Goal: Task Accomplishment & Management: Manage account settings

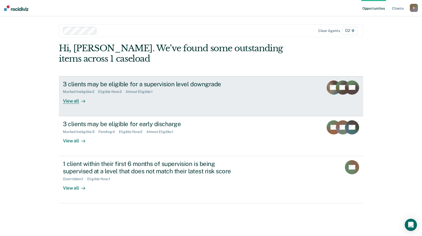
click at [73, 103] on div "View all" at bounding box center [77, 99] width 28 height 10
click at [71, 101] on div "View all" at bounding box center [77, 99] width 28 height 10
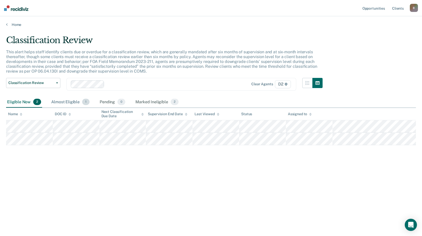
click at [74, 102] on div "Almost Eligible 1" at bounding box center [70, 102] width 40 height 11
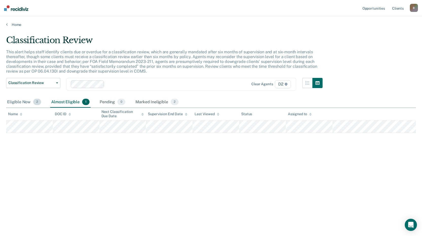
click at [15, 100] on div "Eligible Now 2" at bounding box center [24, 102] width 36 height 11
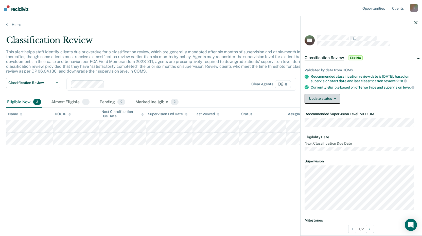
click at [337, 104] on button "Update status" at bounding box center [323, 99] width 36 height 10
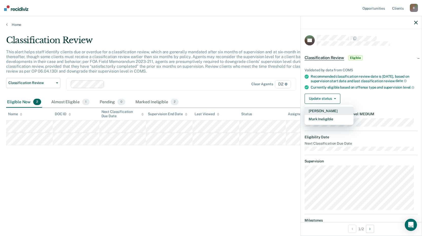
click at [327, 115] on button "Mark Pending" at bounding box center [329, 111] width 49 height 8
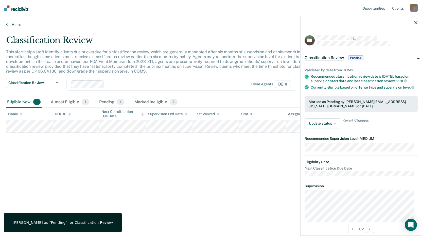
click at [263, 24] on link "Home" at bounding box center [211, 24] width 410 height 5
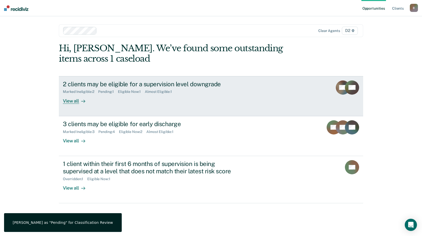
click at [68, 100] on div "View all" at bounding box center [77, 99] width 28 height 10
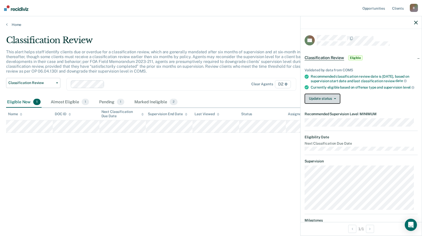
click at [335, 99] on icon "button" at bounding box center [335, 98] width 2 height 1
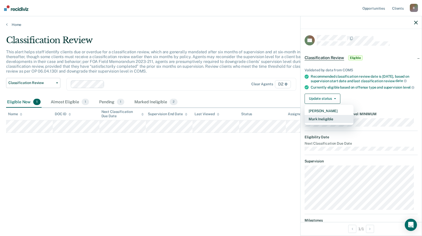
click at [323, 122] on button "Mark Ineligible" at bounding box center [329, 119] width 49 height 8
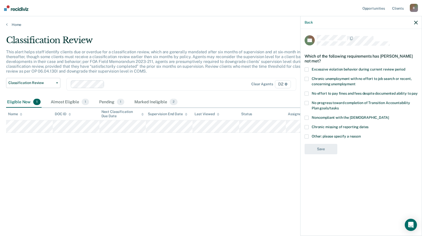
click at [307, 136] on span at bounding box center [307, 137] width 4 height 4
click at [361, 135] on input "Other: please specify a reason" at bounding box center [361, 135] width 0 height 0
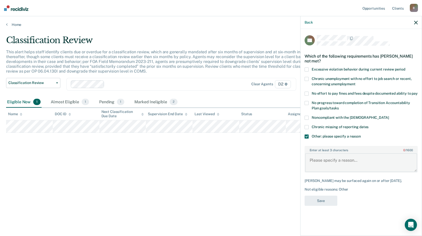
click at [320, 156] on textarea "Enter at least 3 characters 0 / 1600" at bounding box center [361, 162] width 112 height 19
click at [312, 160] on textarea "still working to complete programming." at bounding box center [361, 162] width 112 height 19
type textarea "Still working to complete programming."
click at [320, 198] on button "Save" at bounding box center [321, 201] width 33 height 10
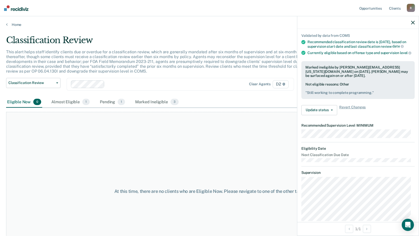
scroll to position [60, 0]
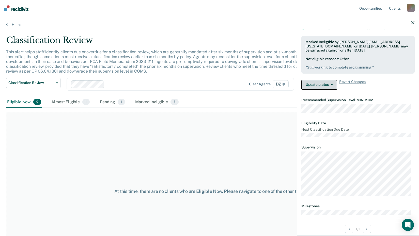
click at [332, 88] on button "Update status" at bounding box center [319, 85] width 36 height 10
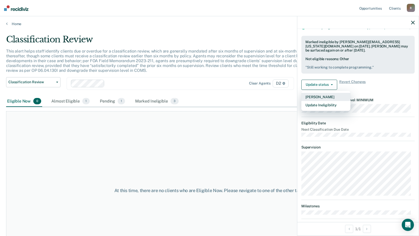
scroll to position [0, 0]
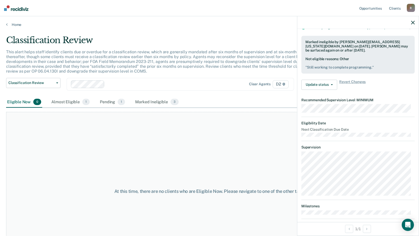
click at [392, 90] on div "Update status Mark Pending Update Ineligibility Revert Changes" at bounding box center [357, 85] width 113 height 10
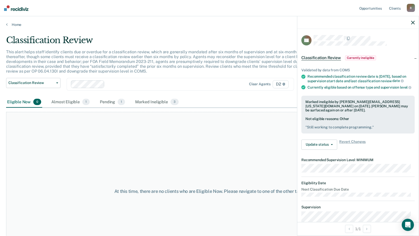
click at [239, 38] on div "Classification Review" at bounding box center [163, 42] width 314 height 14
click at [145, 52] on p "This alert helps staff identify clients due or overdue for a classification rev…" at bounding box center [161, 62] width 311 height 24
click at [65, 103] on div "Almost Eligible 1" at bounding box center [70, 102] width 40 height 11
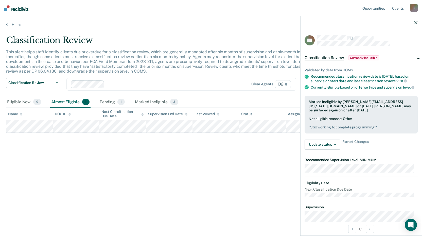
click at [229, 16] on div "Home" at bounding box center [211, 21] width 422 height 11
click at [256, 33] on main "Classification Review This alert helps staff identify clients due or overdue fo…" at bounding box center [211, 131] width 422 height 208
click at [16, 26] on link "Home" at bounding box center [211, 24] width 410 height 5
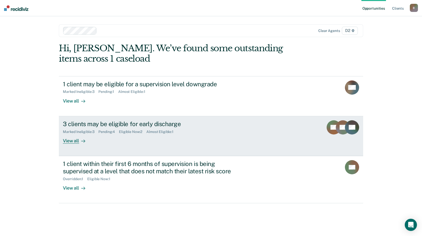
click at [72, 140] on div "View all" at bounding box center [77, 139] width 28 height 10
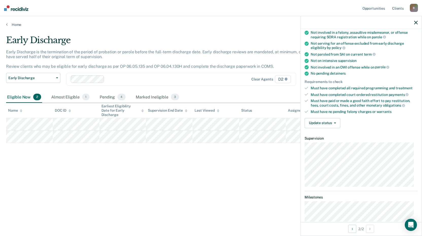
scroll to position [76, 0]
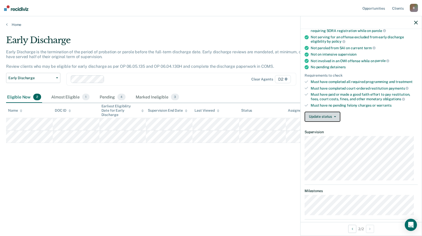
click at [335, 116] on icon "button" at bounding box center [335, 116] width 2 height 1
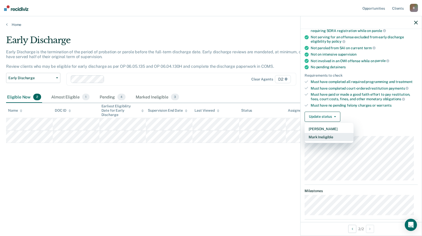
click at [322, 135] on button "Mark Ineligible" at bounding box center [329, 137] width 49 height 8
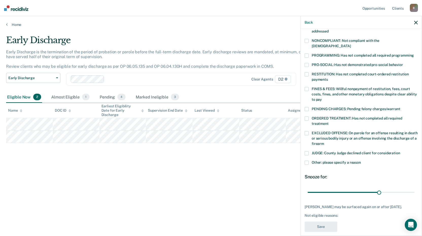
scroll to position [93, 0]
click at [307, 160] on span at bounding box center [307, 162] width 4 height 4
click at [361, 160] on input "Other: please specify a reason" at bounding box center [361, 160] width 0 height 0
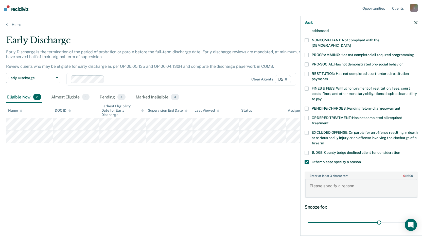
click at [330, 179] on textarea "Enter at least 3 characters 0 / 1600" at bounding box center [361, 188] width 112 height 19
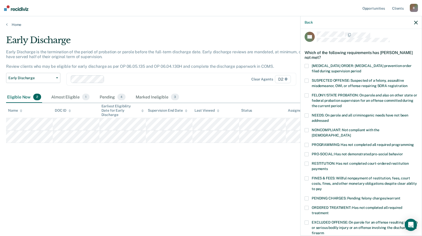
scroll to position [0, 0]
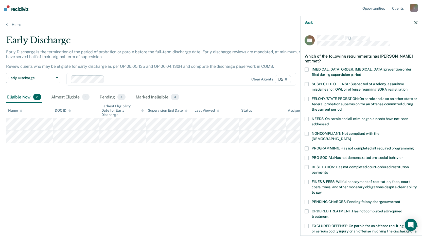
click at [308, 85] on span at bounding box center [307, 84] width 4 height 4
click at [408, 88] on input "SUSPECTED OFFENSE: Suspected of a felony, assaultive misdemeanor, OWI, or offen…" at bounding box center [408, 88] width 0 height 0
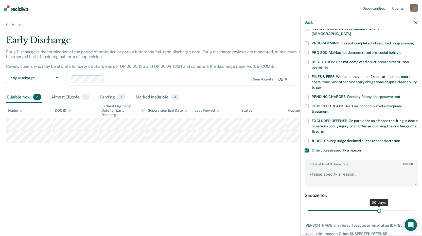
scroll to position [124, 0]
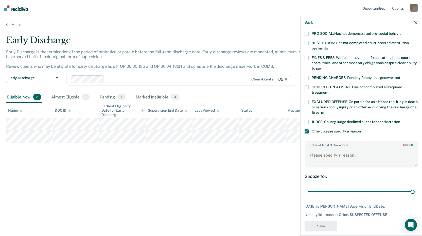
drag, startPoint x: 378, startPoint y: 187, endPoint x: 415, endPoint y: 190, distance: 37.2
type input "44"
click at [415, 190] on input "range" at bounding box center [361, 191] width 107 height 9
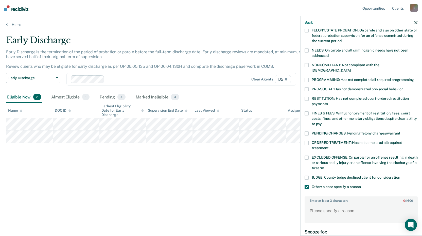
scroll to position [0, 0]
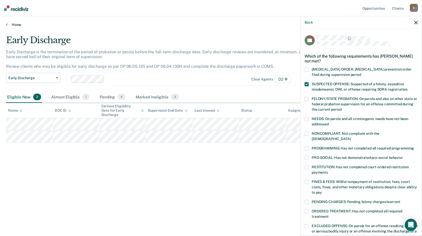
click at [254, 27] on div "Opportunities Client s BlaszakL@michigan.gov B Profile How it works Log Out Hom…" at bounding box center [211, 118] width 422 height 236
click at [194, 33] on main "Early Discharge Early Discharge is the termination of the period of probation o…" at bounding box center [211, 131] width 422 height 208
click at [415, 22] on icon "button" at bounding box center [417, 23] width 4 height 4
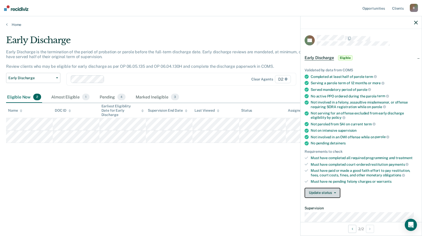
click at [336, 193] on button "Update status" at bounding box center [323, 193] width 36 height 10
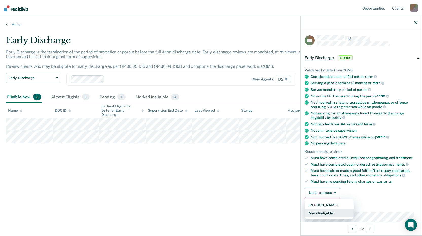
click at [326, 213] on button "Mark Ineligible" at bounding box center [329, 213] width 49 height 8
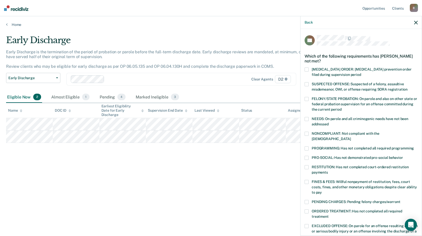
click at [309, 84] on label "SUSPECTED OFFENSE: Suspected of a felony, assaultive misdemeanor, OWI, or offen…" at bounding box center [361, 87] width 113 height 11
click at [408, 88] on input "SUSPECTED OFFENSE: Suspected of a felony, assaultive misdemeanor, OWI, or offen…" at bounding box center [408, 88] width 0 height 0
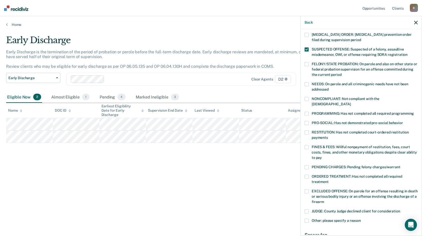
scroll to position [93, 0]
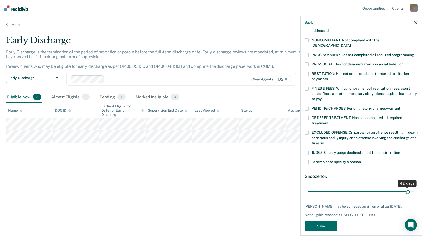
drag, startPoint x: 379, startPoint y: 185, endPoint x: 405, endPoint y: 183, distance: 26.7
click at [405, 187] on input "range" at bounding box center [361, 191] width 107 height 9
drag, startPoint x: 404, startPoint y: 185, endPoint x: 384, endPoint y: 194, distance: 22.8
type input "44"
click at [415, 187] on input "range" at bounding box center [361, 191] width 107 height 9
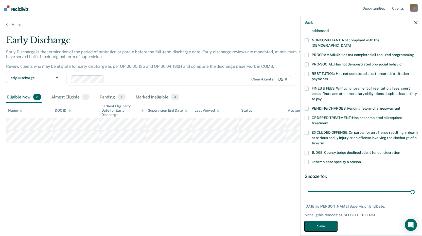
click at [323, 221] on button "Save" at bounding box center [321, 226] width 33 height 10
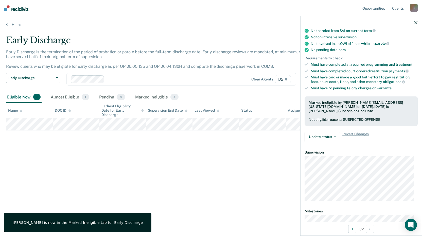
drag, startPoint x: 143, startPoint y: 41, endPoint x: 232, endPoint y: 42, distance: 88.6
click at [232, 42] on div "Early Discharge" at bounding box center [164, 42] width 317 height 14
click at [232, 40] on div "Early Discharge" at bounding box center [164, 42] width 317 height 14
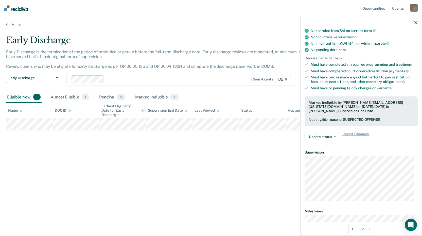
click at [247, 38] on div "Early Discharge" at bounding box center [164, 42] width 317 height 14
click at [227, 23] on div "Home" at bounding box center [211, 21] width 422 height 11
drag, startPoint x: 220, startPoint y: 10, endPoint x: 266, endPoint y: 18, distance: 46.4
click at [266, 18] on div "Opportunities Client s BlaszakL@michigan.gov B Profile How it works Log Out Hom…" at bounding box center [211, 118] width 422 height 236
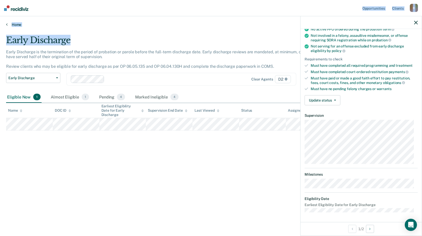
drag, startPoint x: 246, startPoint y: 8, endPoint x: 200, endPoint y: 26, distance: 49.4
click at [200, 26] on div "Opportunities Client s BlaszakL@michigan.gov B Profile How it works Log Out Hom…" at bounding box center [211, 118] width 422 height 236
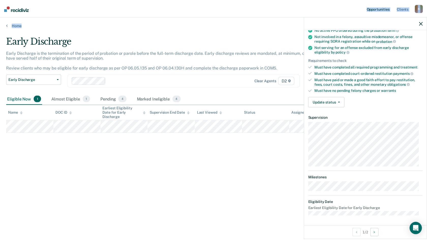
scroll to position [50, 0]
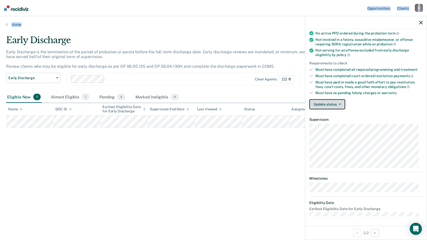
click at [340, 104] on icon "button" at bounding box center [339, 104] width 2 height 1
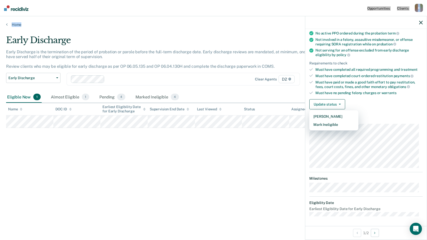
click at [193, 21] on div "Home" at bounding box center [213, 21] width 427 height 11
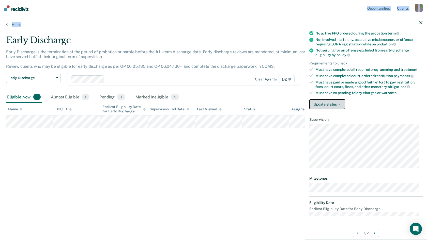
click at [329, 105] on button "Update status" at bounding box center [327, 104] width 36 height 10
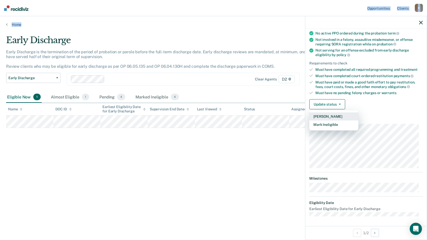
click at [325, 116] on button "Mark Pending" at bounding box center [333, 116] width 49 height 8
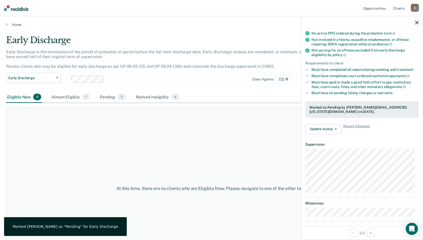
click at [143, 34] on main "Early Discharge Early Discharge is the termination of the period of probation o…" at bounding box center [211, 133] width 423 height 212
click at [192, 35] on div "Early Discharge" at bounding box center [164, 42] width 317 height 14
click at [417, 21] on icon "button" at bounding box center [417, 23] width 4 height 4
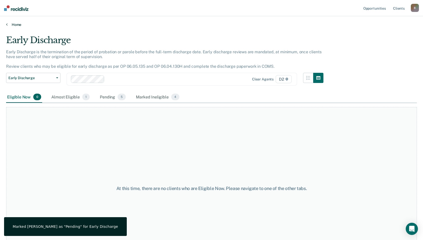
click at [7, 25] on icon at bounding box center [7, 24] width 2 height 4
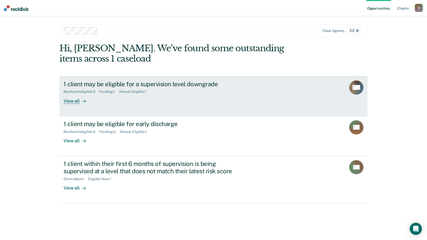
click at [71, 101] on div "View all" at bounding box center [77, 99] width 28 height 10
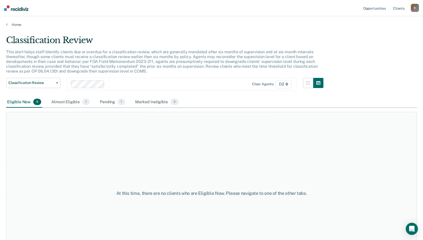
click at [10, 22] on div "Home" at bounding box center [211, 21] width 423 height 11
click at [20, 24] on link "Home" at bounding box center [211, 24] width 411 height 5
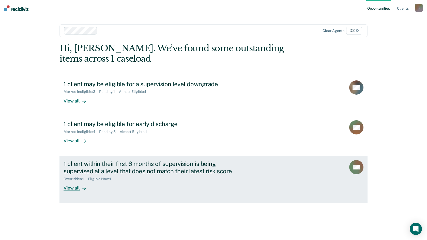
click at [71, 189] on div "View all" at bounding box center [77, 186] width 28 height 10
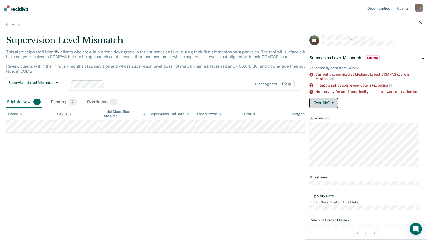
click at [330, 108] on button "Override?" at bounding box center [323, 103] width 29 height 10
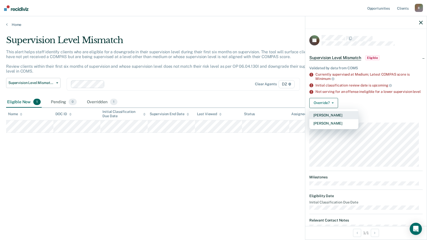
click at [327, 118] on button "Mark Pending" at bounding box center [333, 115] width 49 height 8
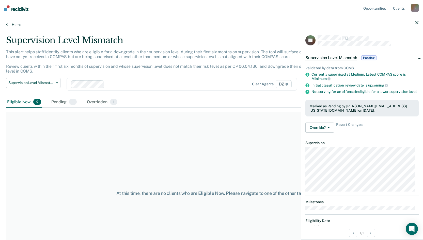
click at [13, 23] on link "Home" at bounding box center [211, 24] width 411 height 5
